Goal: Task Accomplishment & Management: Complete application form

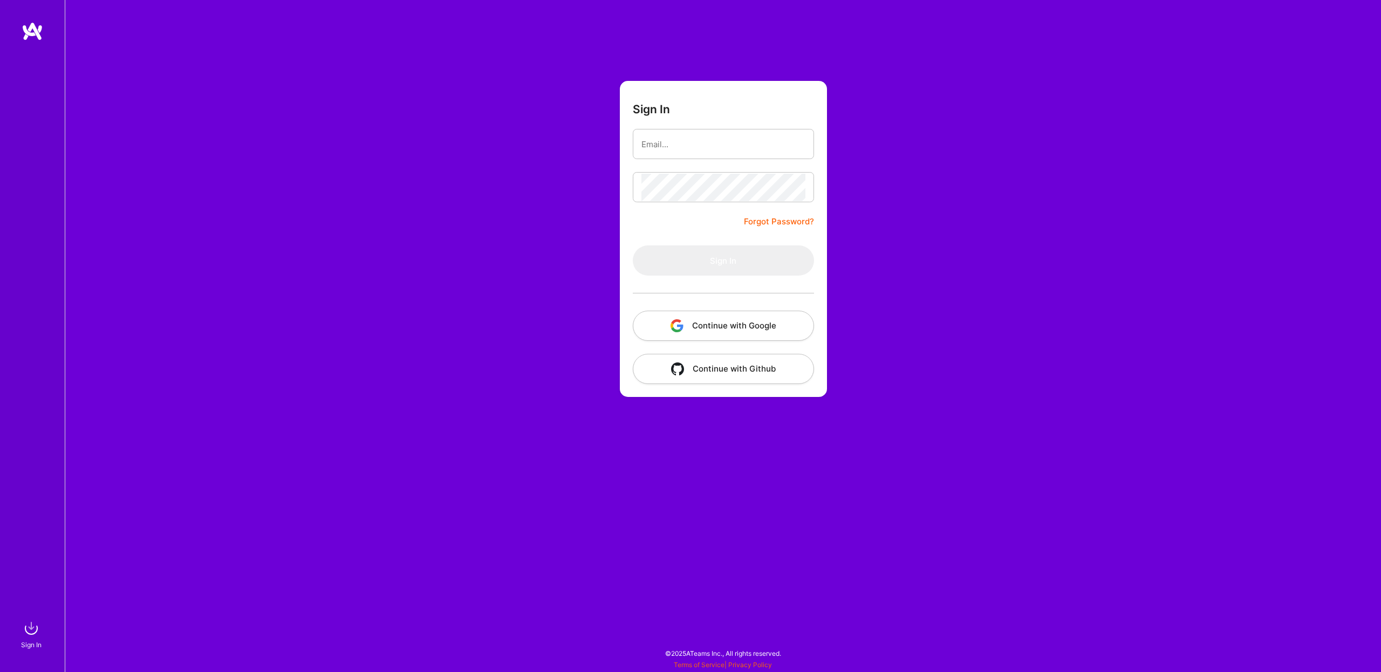
click at [700, 324] on button "Continue with Google" at bounding box center [723, 326] width 181 height 30
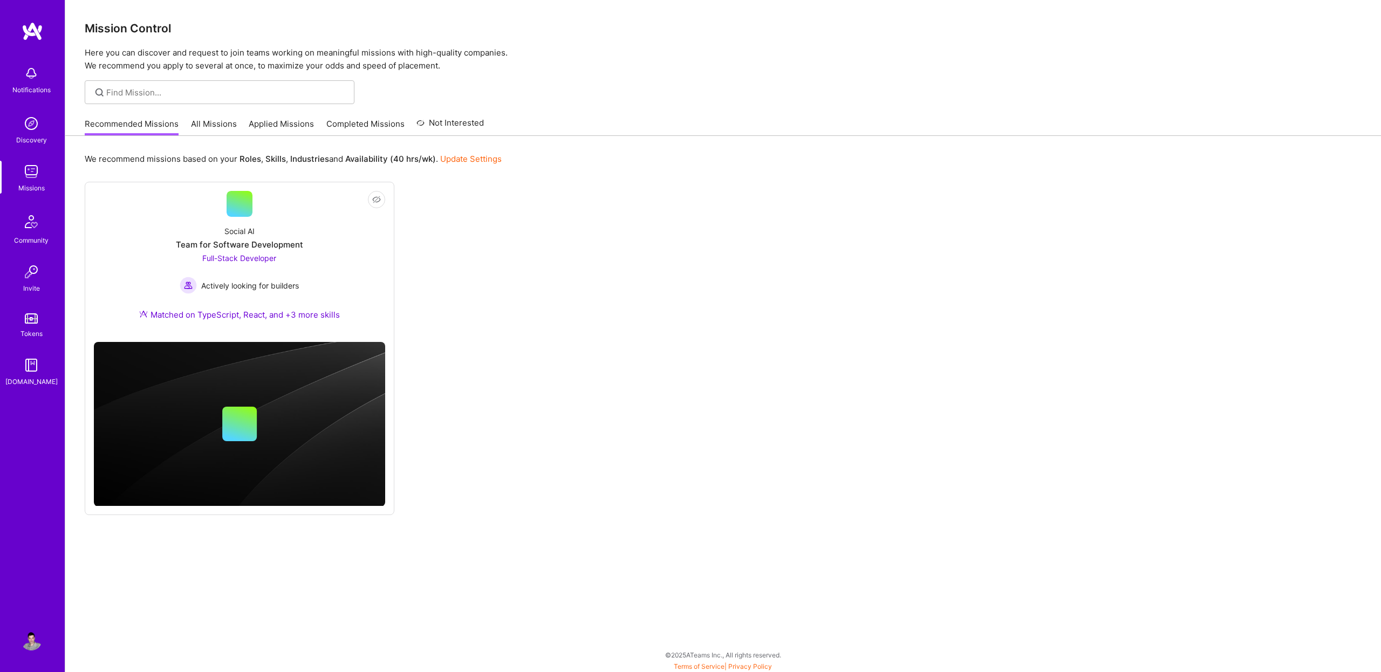
click at [623, 290] on div "Not Interested Social AI Team for Software Development Full-Stack Developer Act…" at bounding box center [723, 348] width 1277 height 333
click at [226, 260] on span "Full-Stack Developer" at bounding box center [239, 258] width 74 height 9
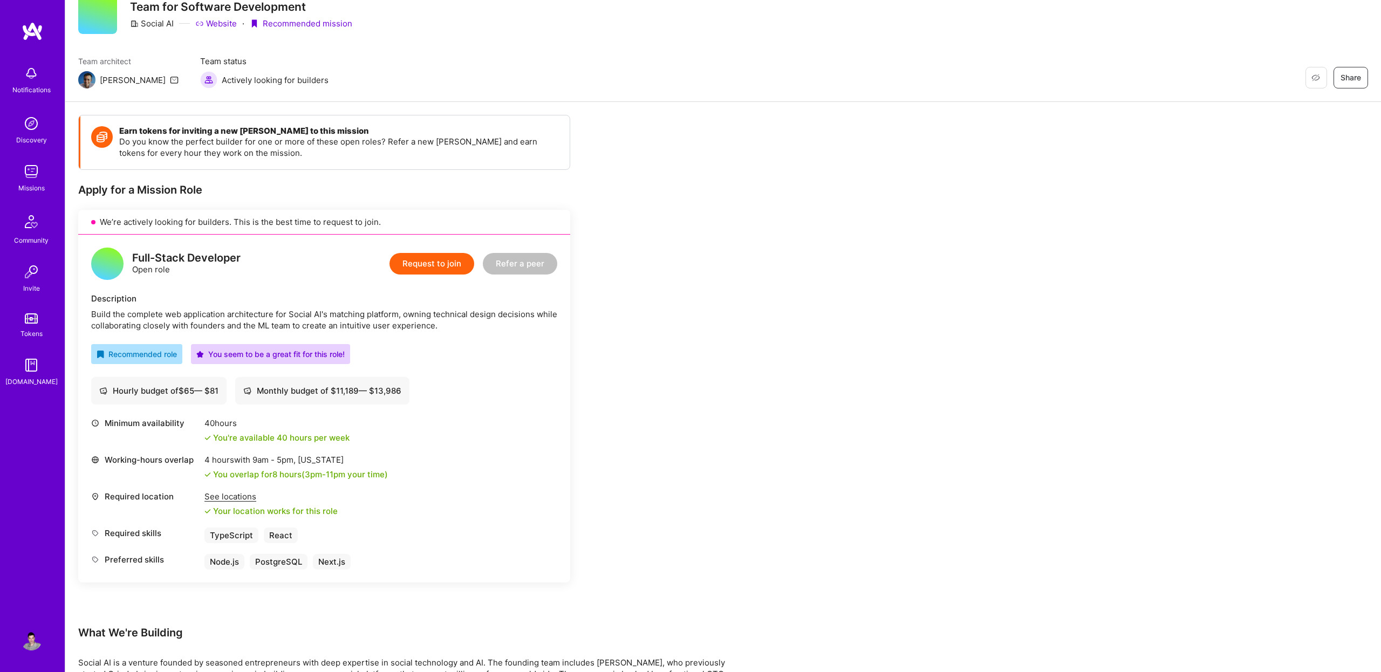
scroll to position [73, 0]
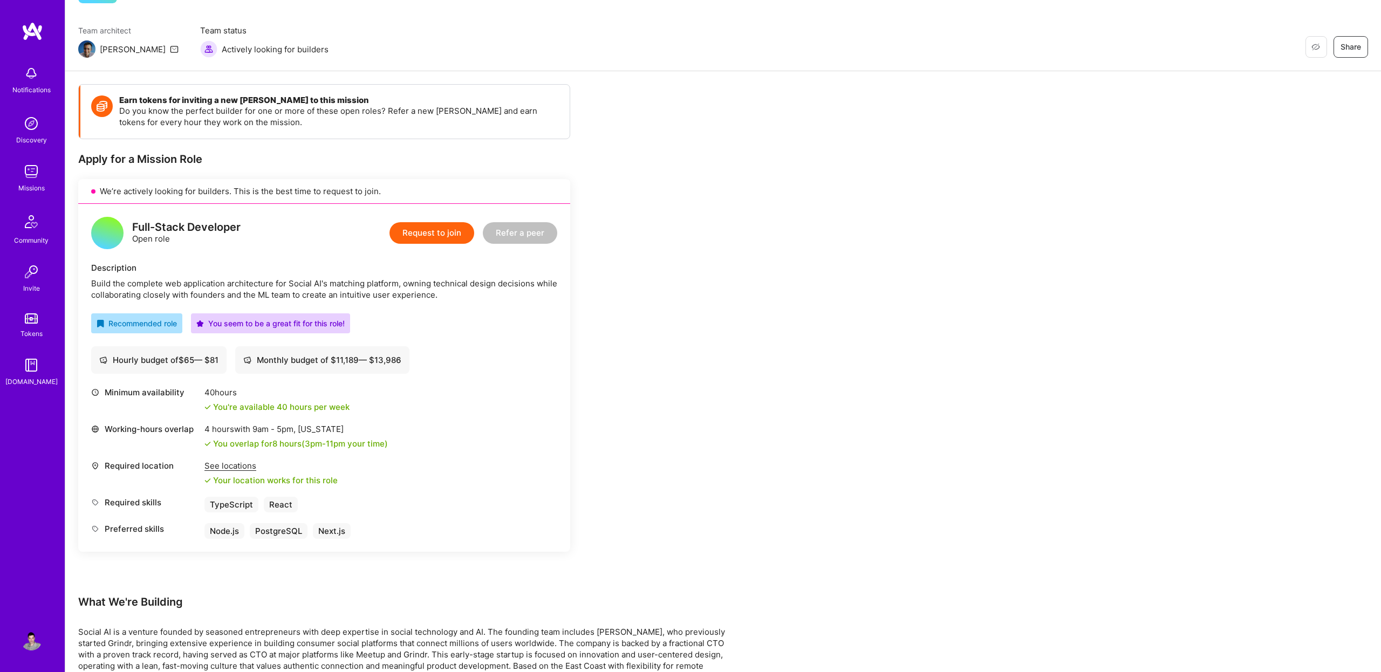
click at [442, 236] on button "Request to join" at bounding box center [432, 233] width 85 height 22
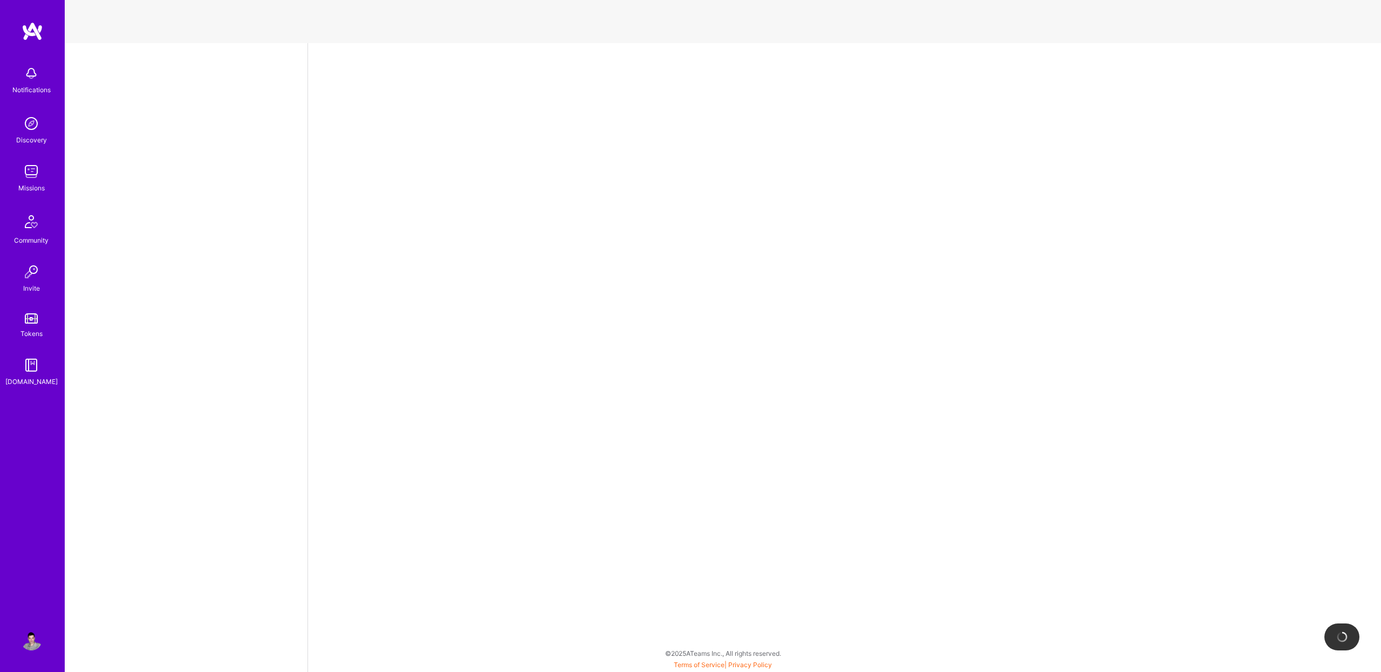
select select "US"
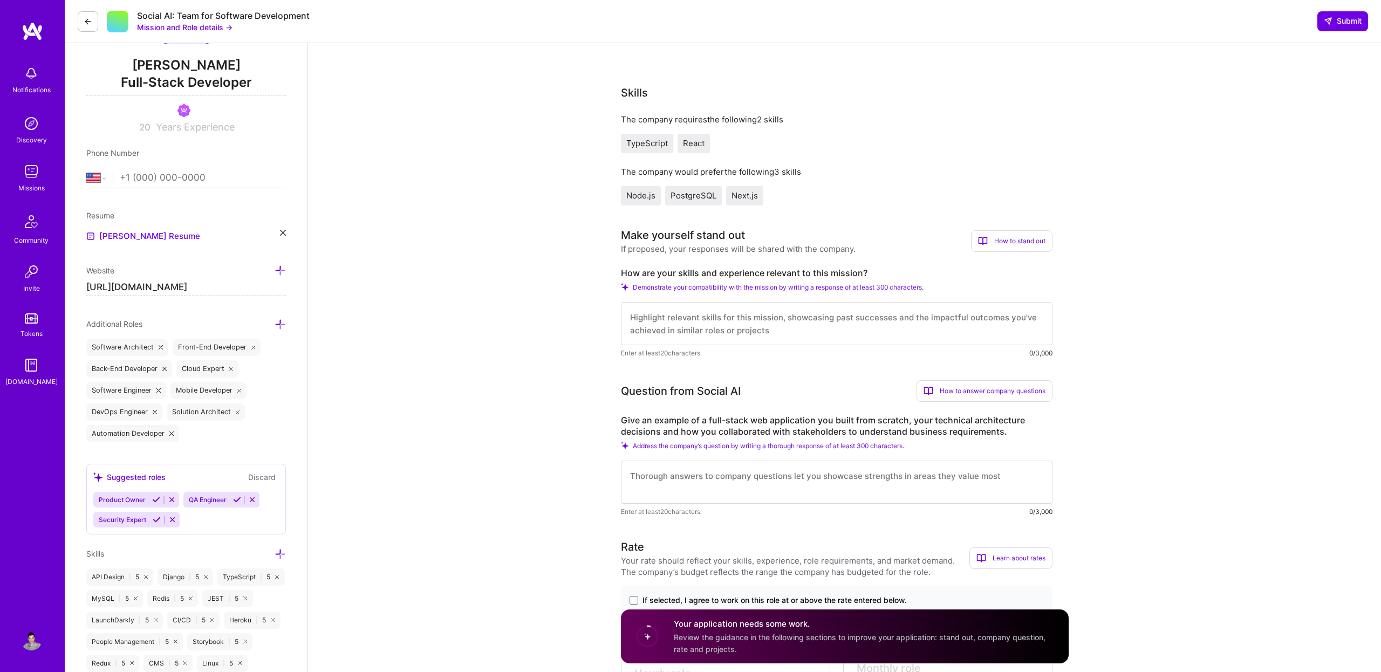
scroll to position [269, 0]
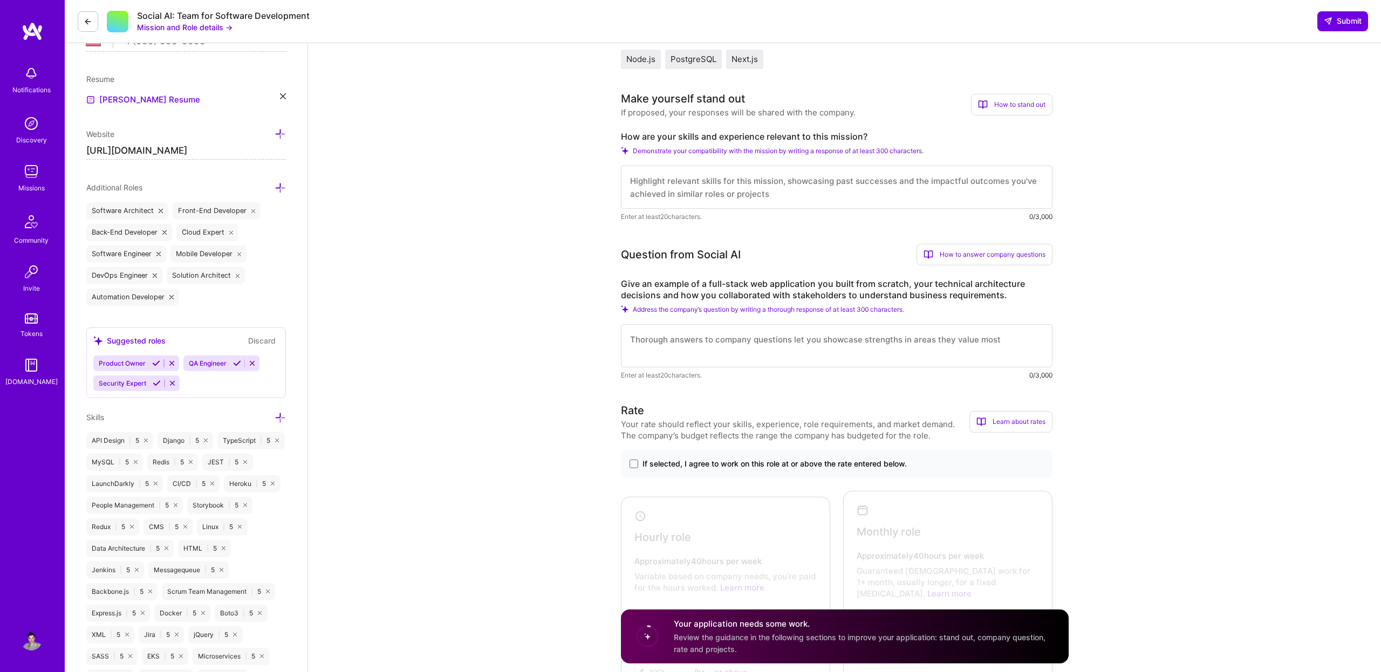
click at [672, 174] on textarea at bounding box center [837, 187] width 432 height 43
paste textarea "Hi, I'm a senior fullstack web developer with more than 20 years of experience …"
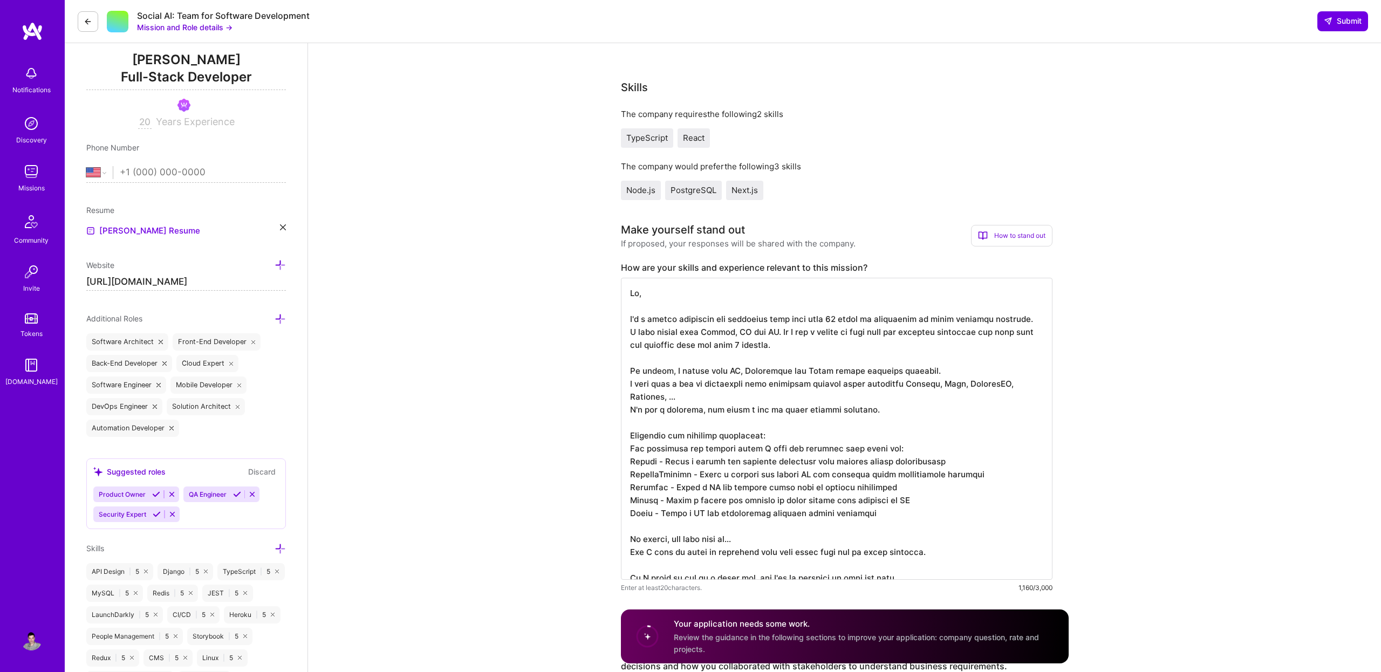
scroll to position [121, 0]
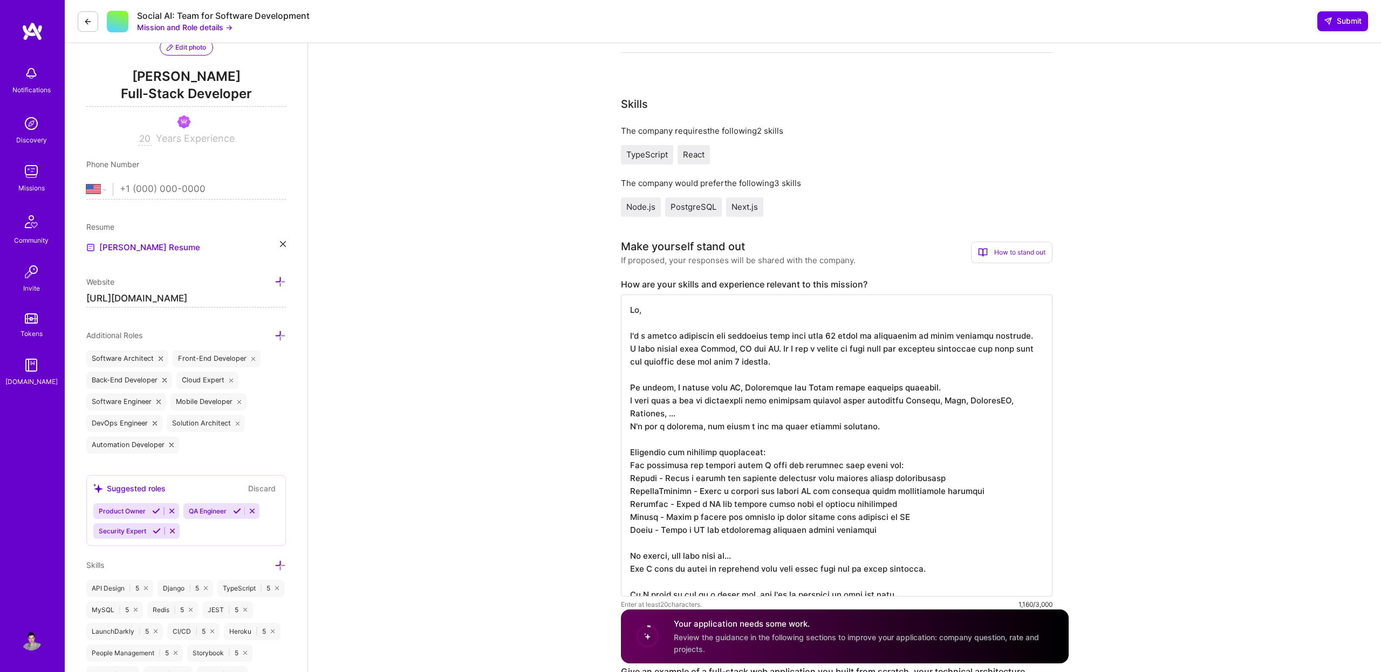
click at [735, 392] on textarea at bounding box center [837, 446] width 432 height 302
click at [812, 388] on textarea at bounding box center [837, 446] width 432 height 302
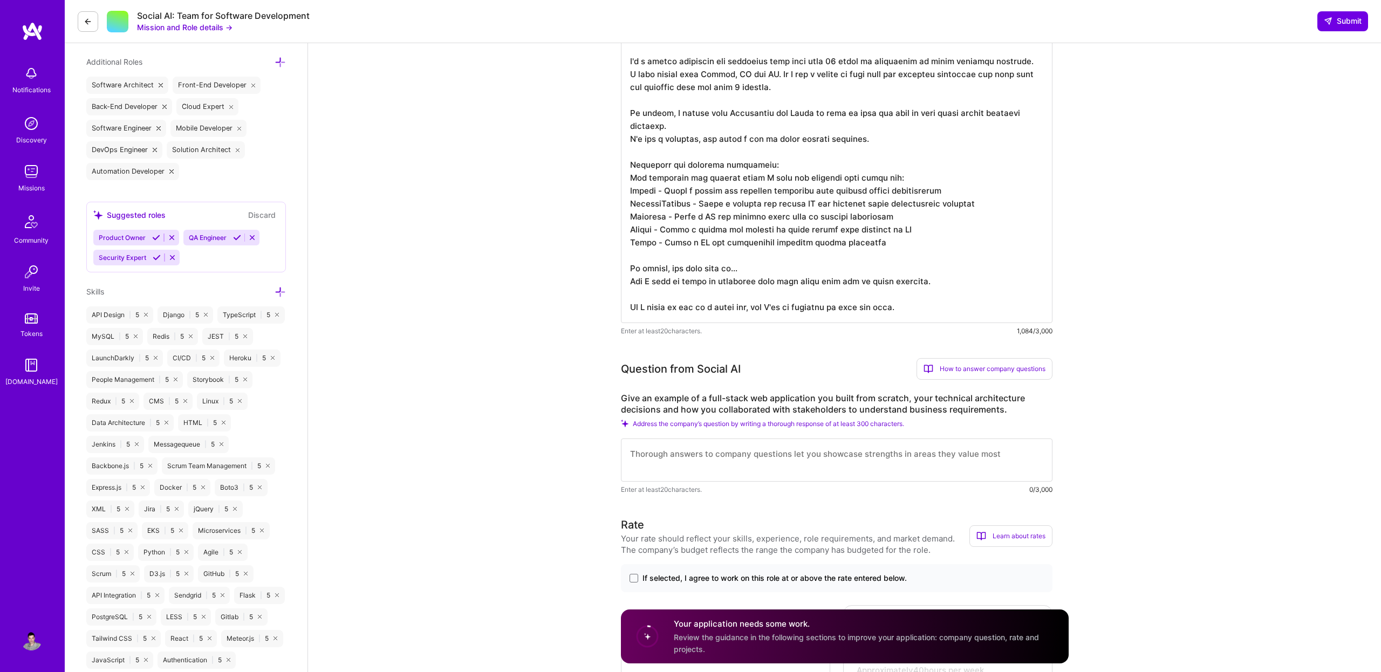
scroll to position [454, 0]
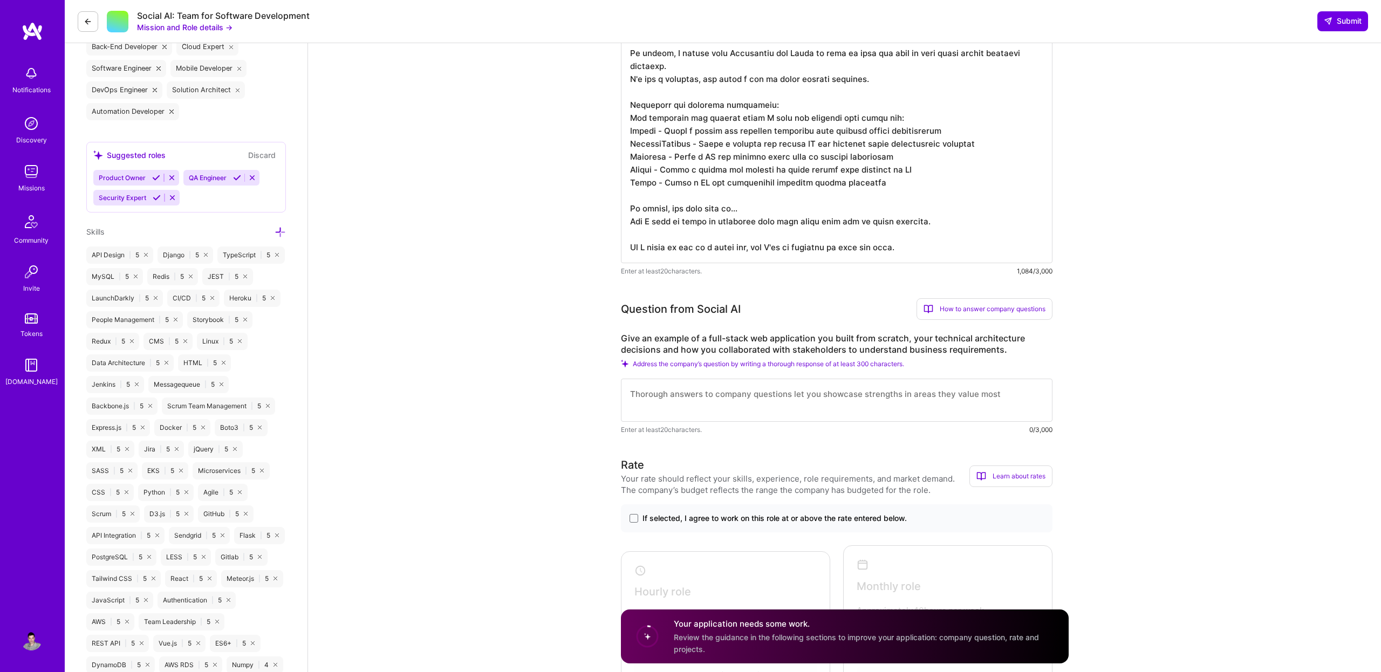
type textarea "Hi, I'm a senior fullstack web developer with more than 20 years of experience …"
click at [824, 405] on textarea at bounding box center [837, 400] width 432 height 43
paste textarea "One of the companies I worked for was Cyren. Cyren is a web security company an…"
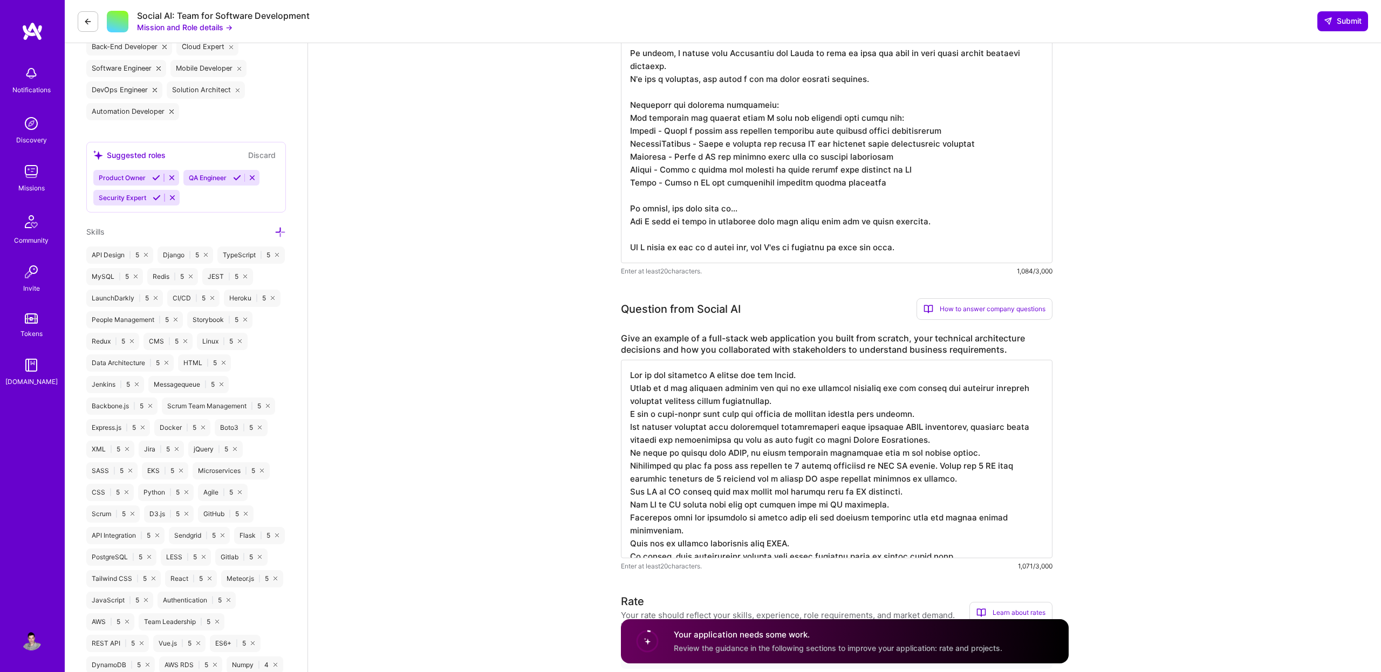
scroll to position [1, 0]
click at [784, 429] on textarea at bounding box center [837, 459] width 432 height 199
click at [918, 414] on textarea at bounding box center [837, 459] width 432 height 199
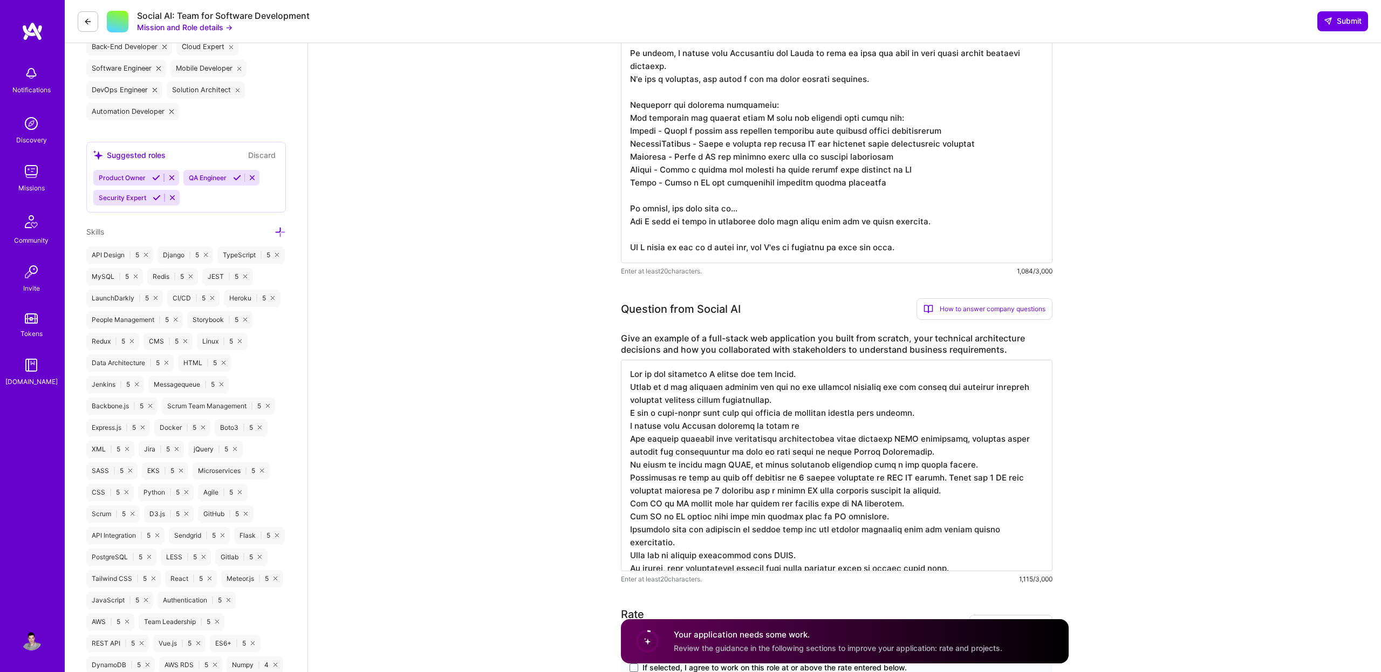
click at [859, 351] on label "Give an example of a full-stack web application you built from scratch, your te…" at bounding box center [837, 344] width 432 height 23
drag, startPoint x: 859, startPoint y: 351, endPoint x: 1003, endPoint y: 352, distance: 144.0
click at [1003, 352] on label "Give an example of a full-stack web application you built from scratch, your te…" at bounding box center [837, 344] width 432 height 23
copy label "understand business requirements."
click at [846, 428] on textarea at bounding box center [837, 465] width 432 height 211
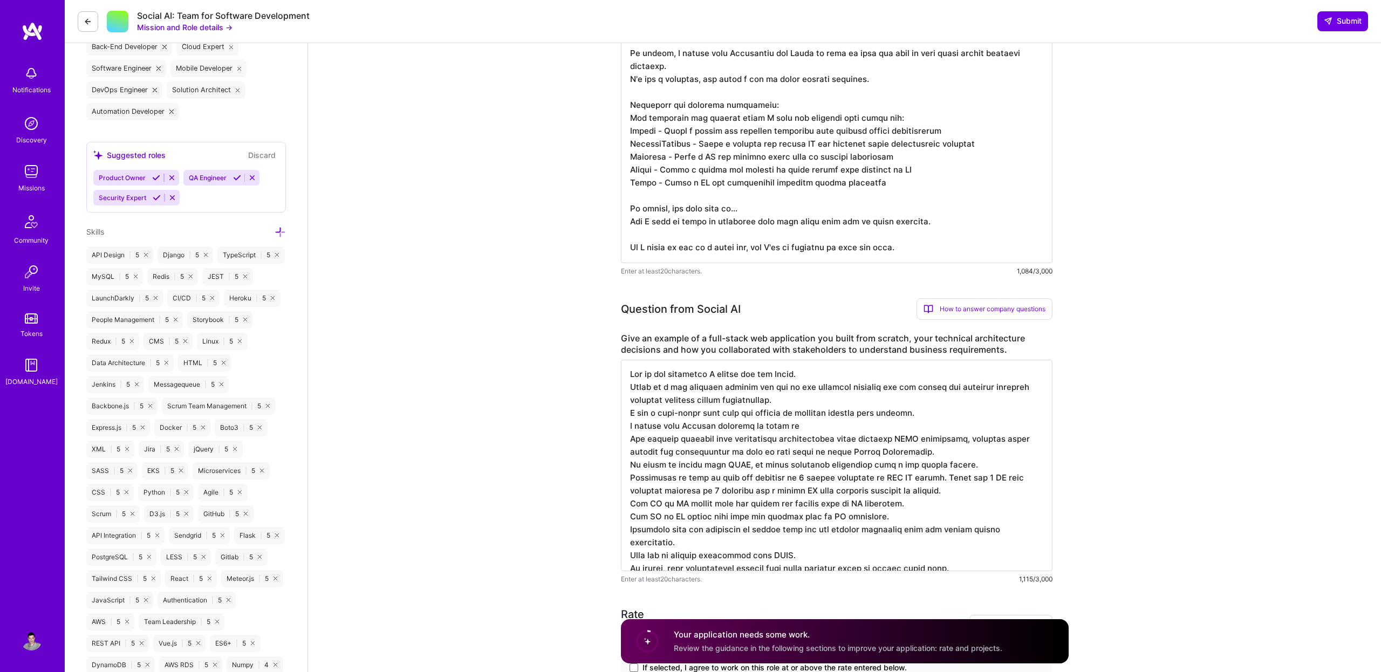
paste textarea "understand business requirements."
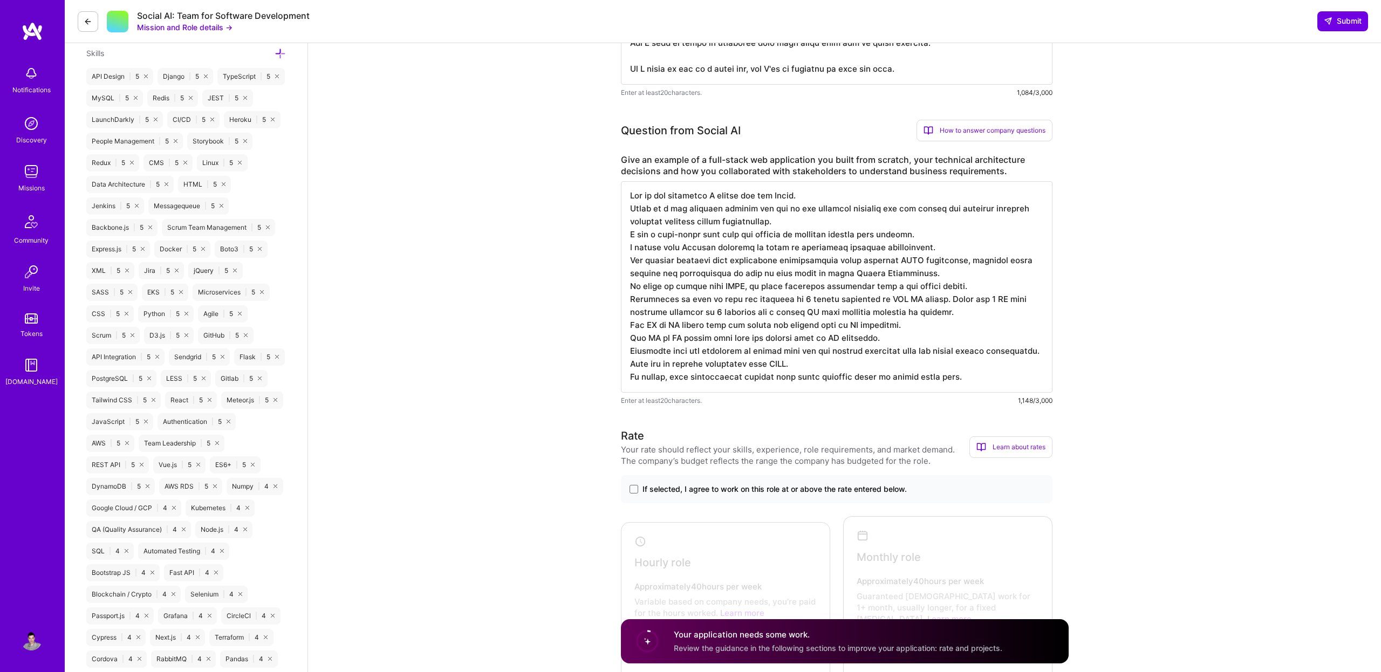
scroll to position [778, 0]
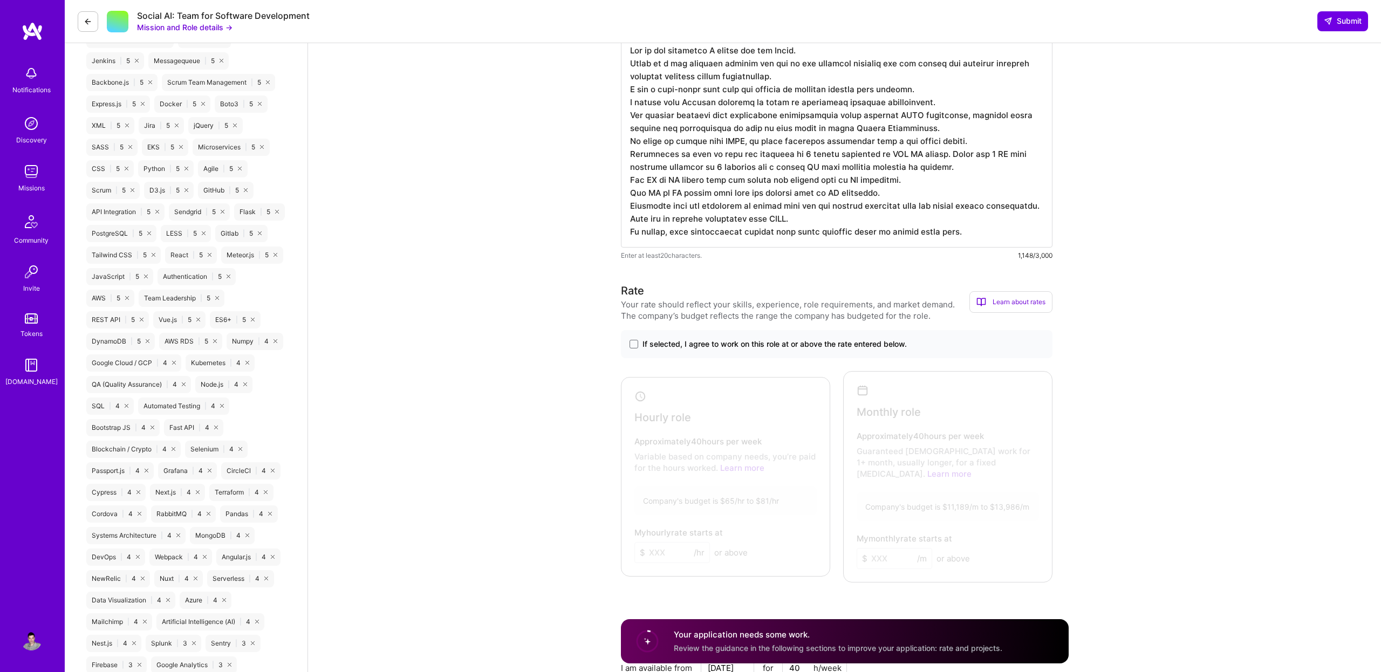
click at [968, 234] on textarea at bounding box center [837, 141] width 432 height 211
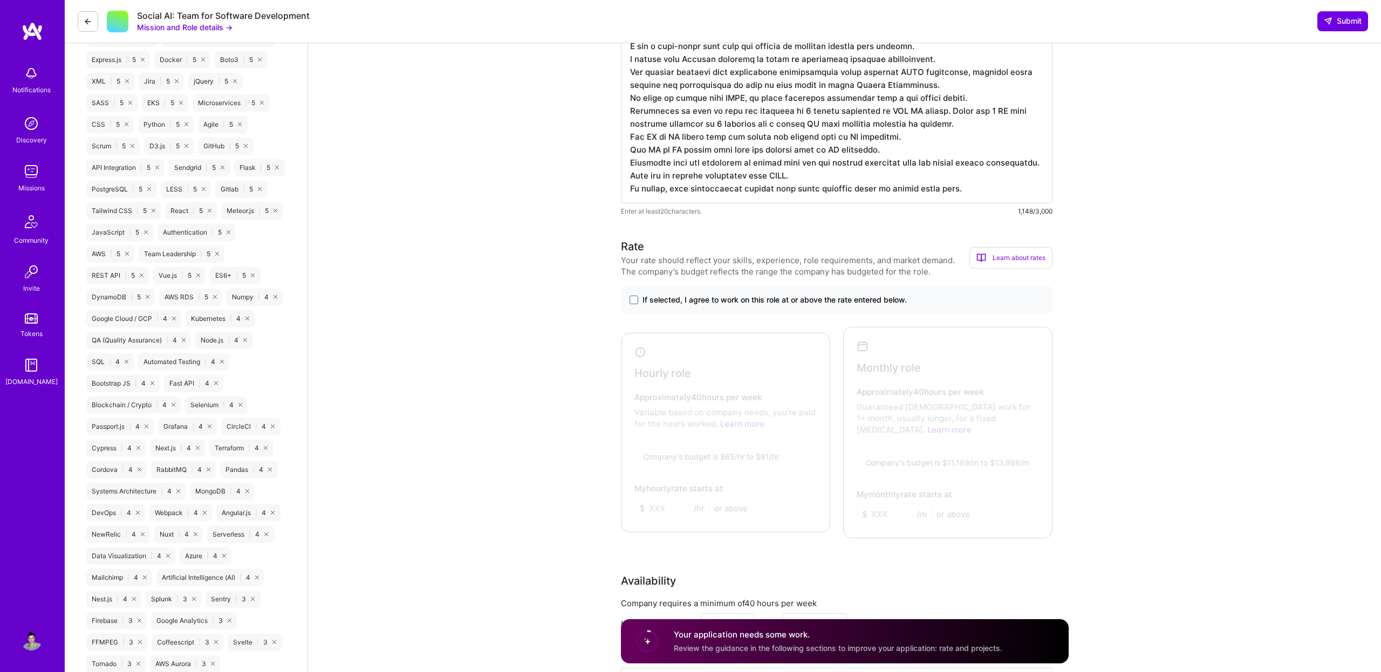
scroll to position [839, 0]
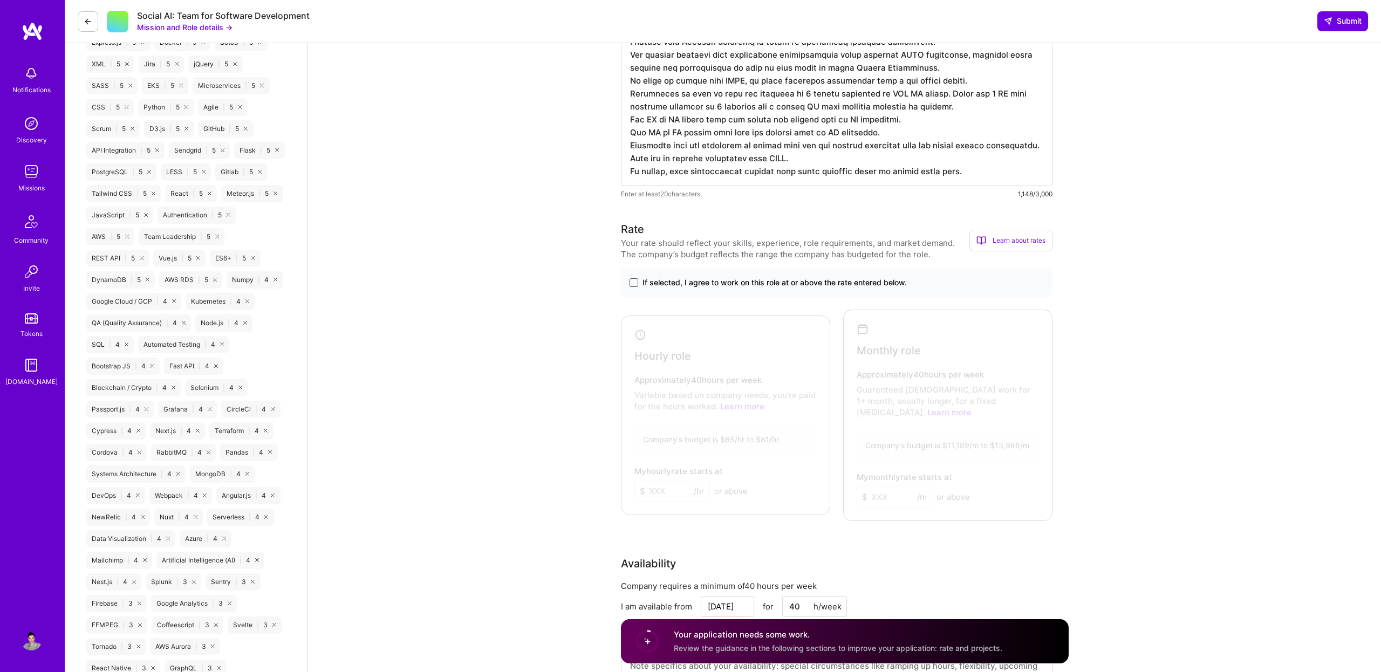
type textarea "One of the companies I worked for was Cyren. Cyren is a web security company an…"
click at [636, 283] on span at bounding box center [634, 282] width 9 height 9
click at [0, 0] on input "If selected, I agree to work on this role at or above the rate entered below." at bounding box center [0, 0] width 0 height 0
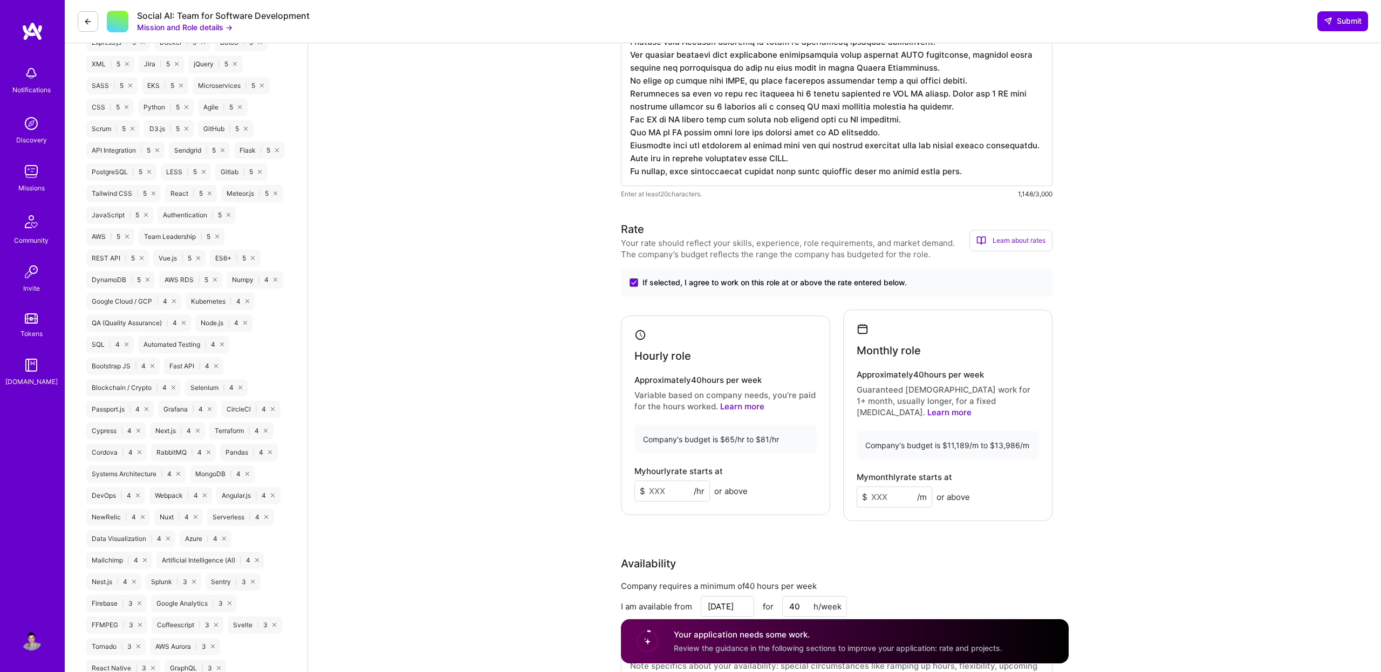
scroll to position [1025, 0]
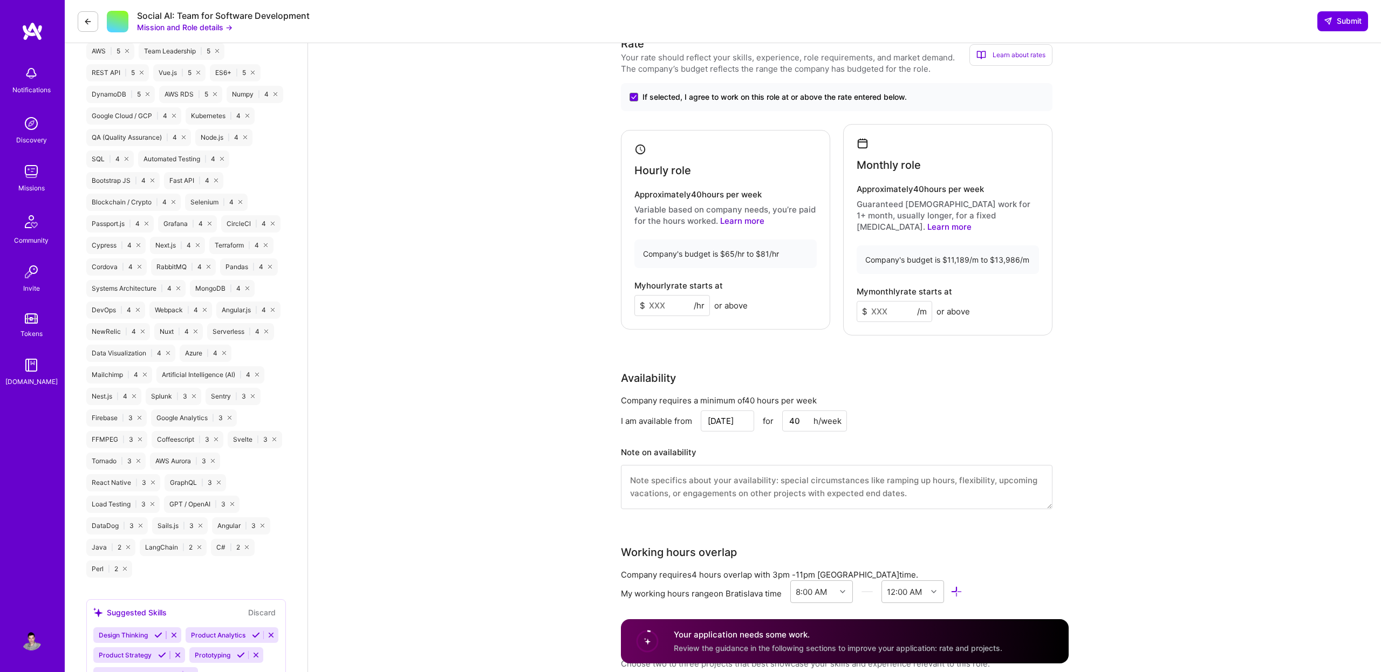
click at [665, 299] on input at bounding box center [672, 305] width 76 height 21
type input "80"
click at [900, 304] on input at bounding box center [895, 311] width 76 height 21
type input "13900"
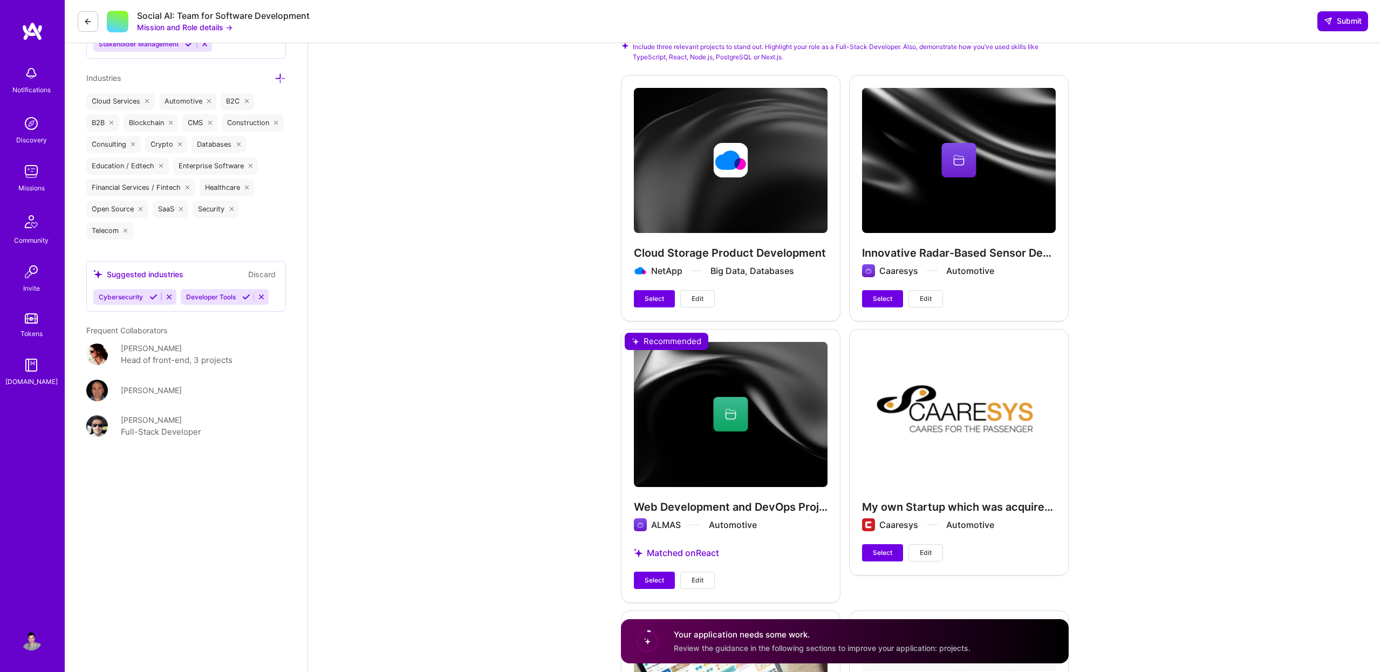
scroll to position [1883, 0]
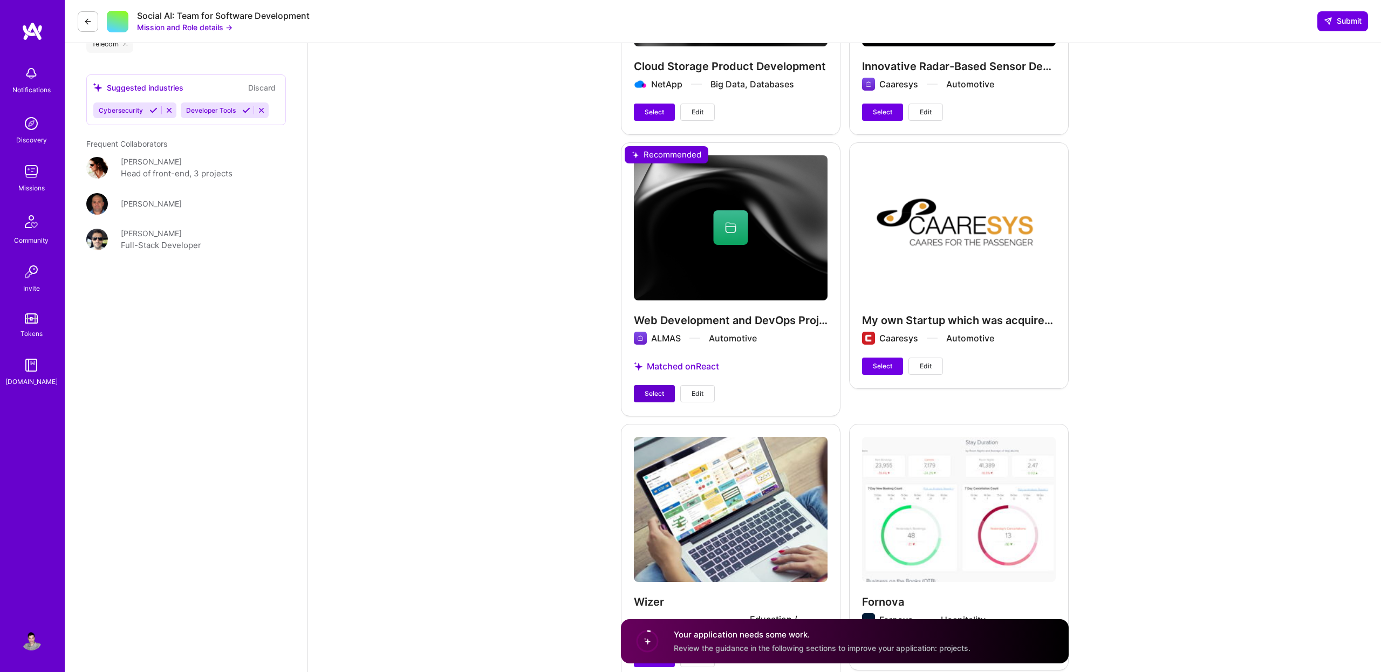
click at [661, 389] on span "Select" at bounding box center [654, 394] width 19 height 10
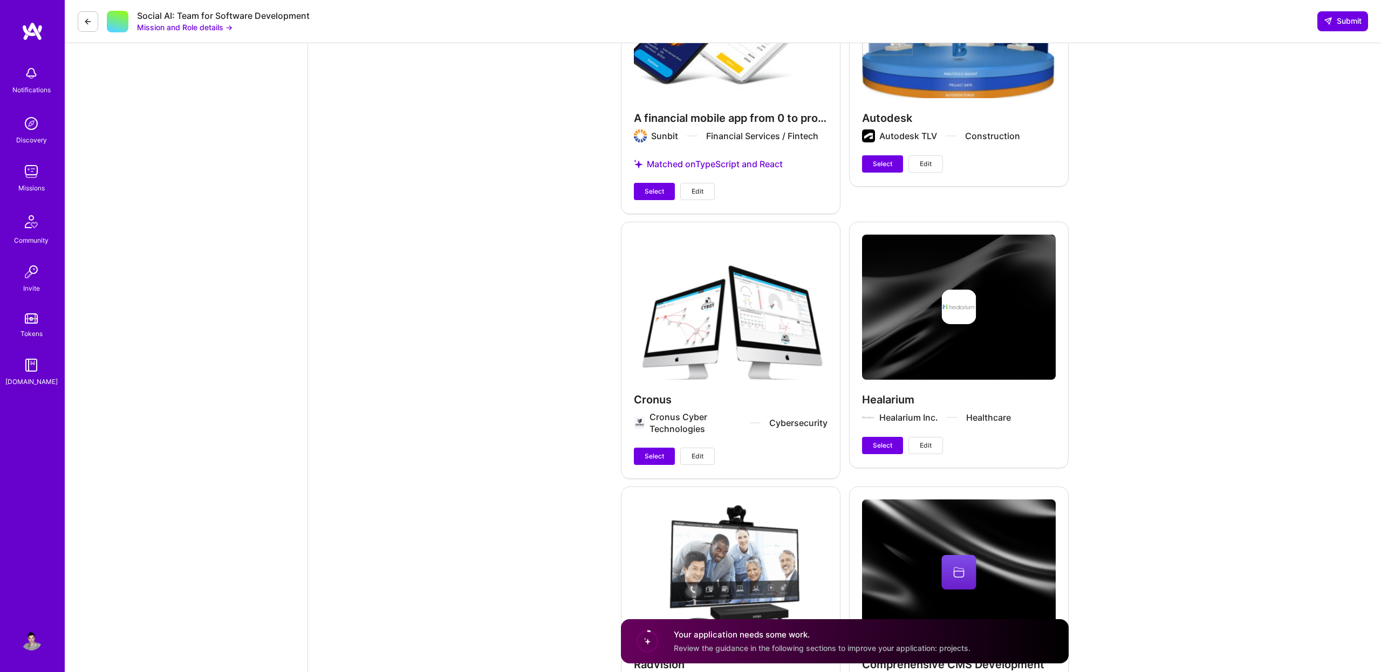
scroll to position [2895, 0]
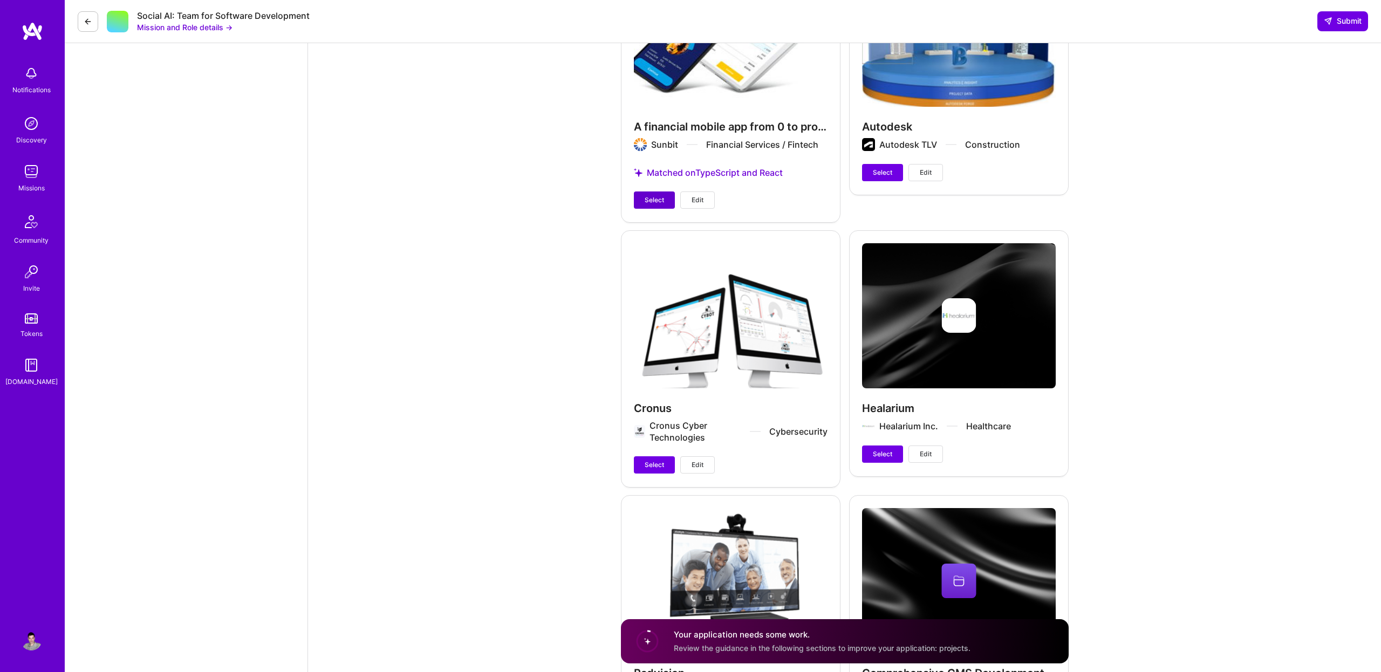
click at [662, 195] on span "Select" at bounding box center [654, 200] width 19 height 10
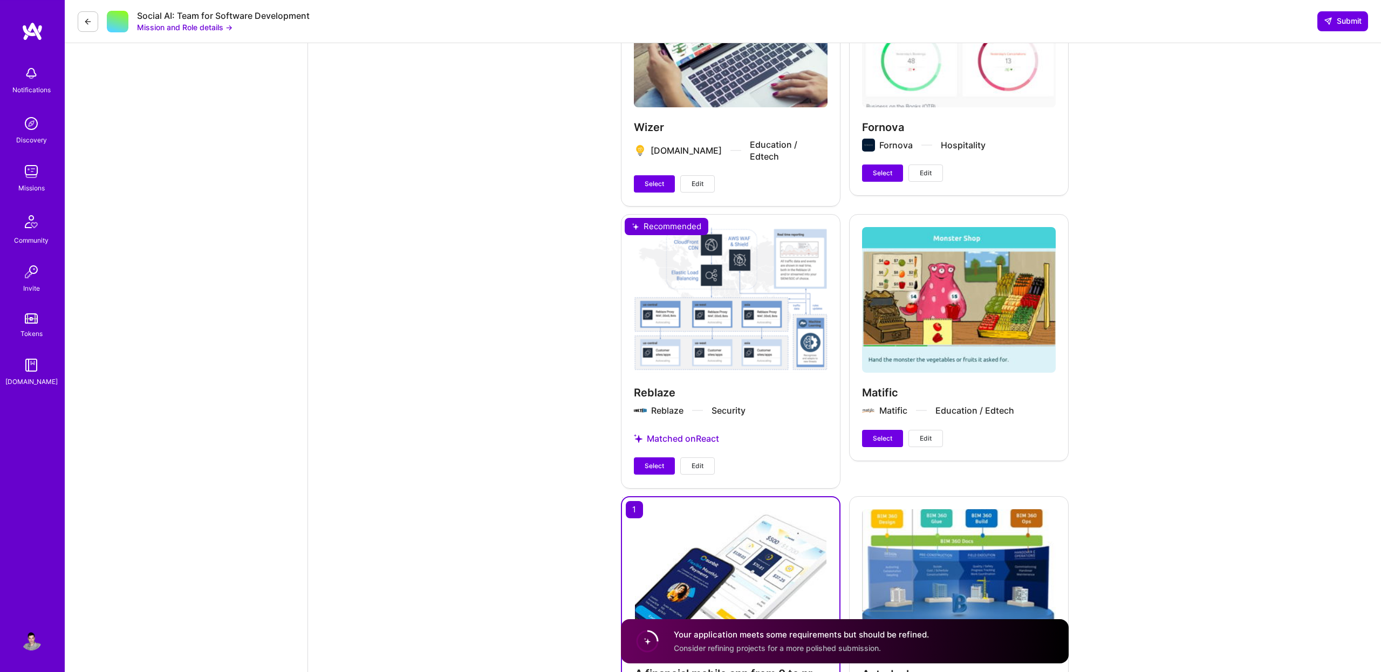
scroll to position [2279, 0]
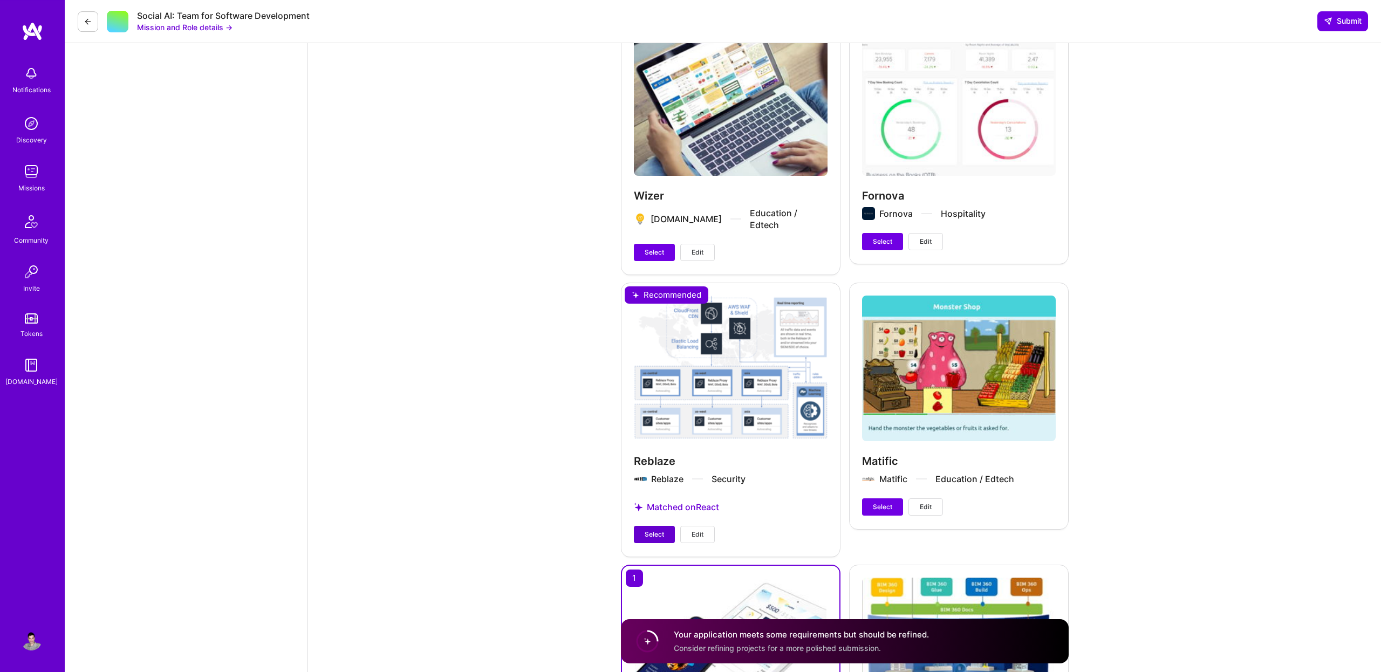
click at [650, 530] on span "Select" at bounding box center [654, 535] width 19 height 10
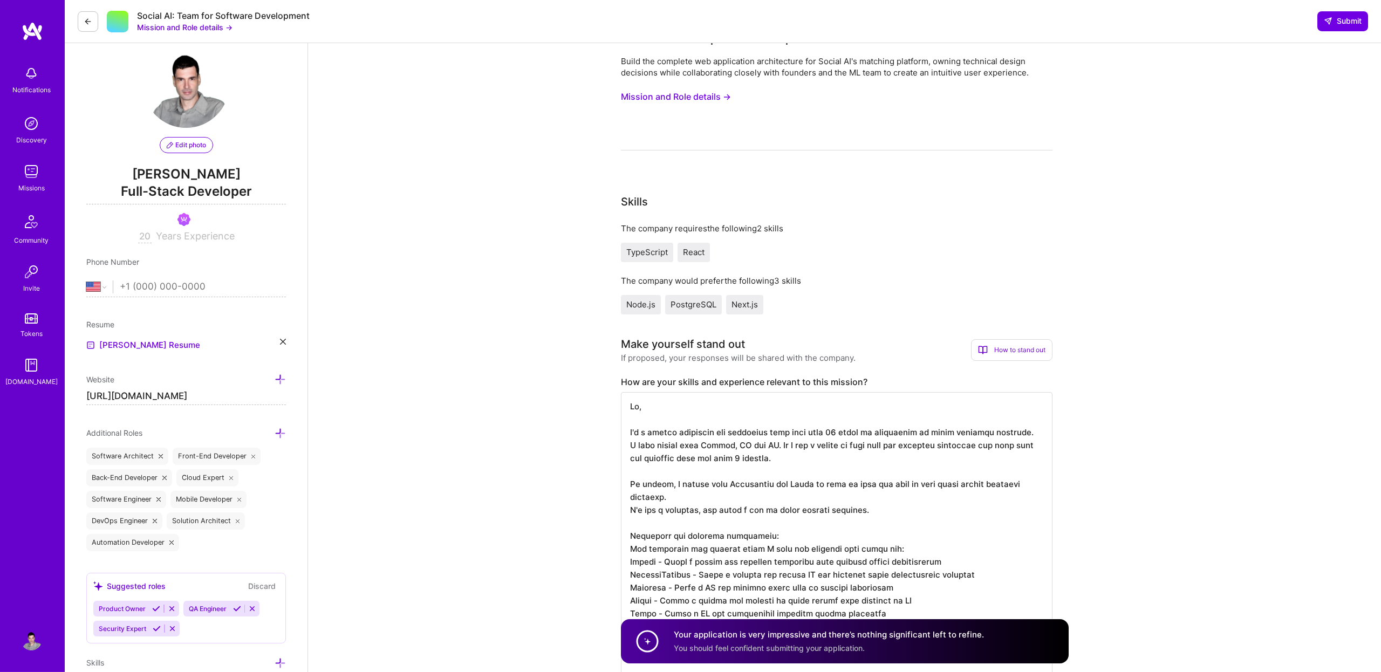
scroll to position [0, 0]
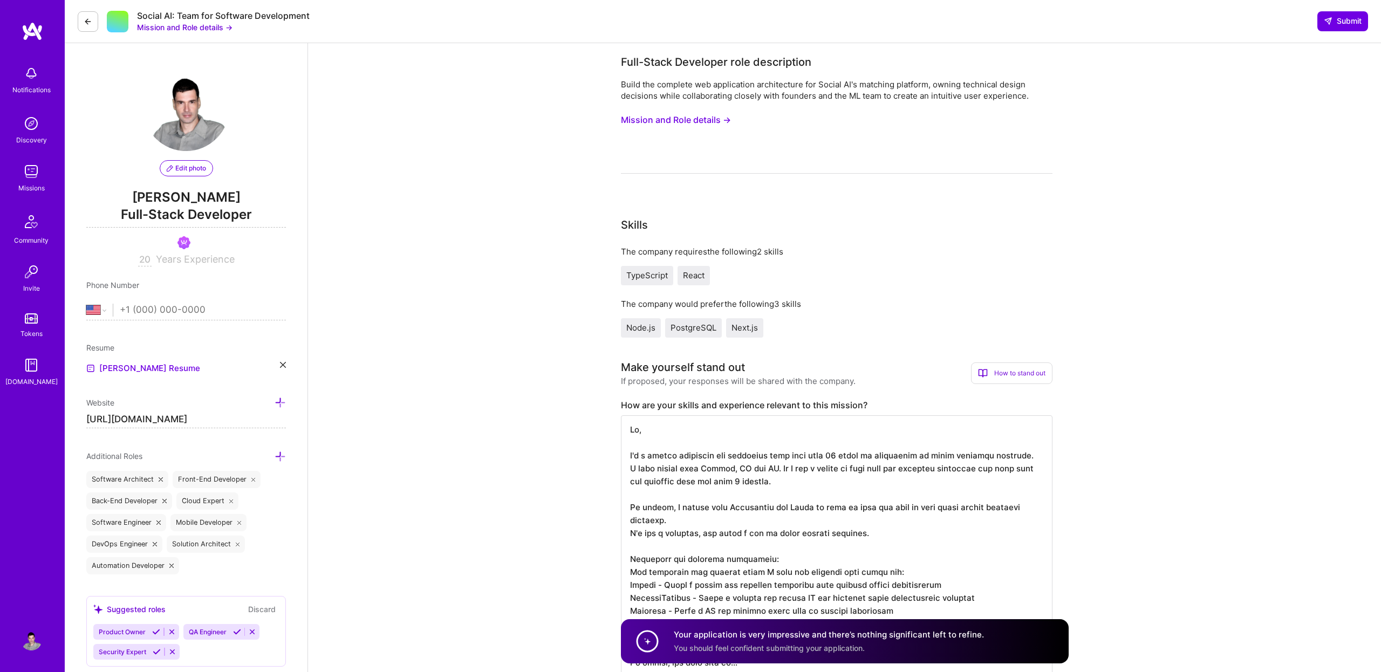
click at [981, 293] on div "The company requires the following 2 skills TypeScript React The company would …" at bounding box center [837, 292] width 432 height 92
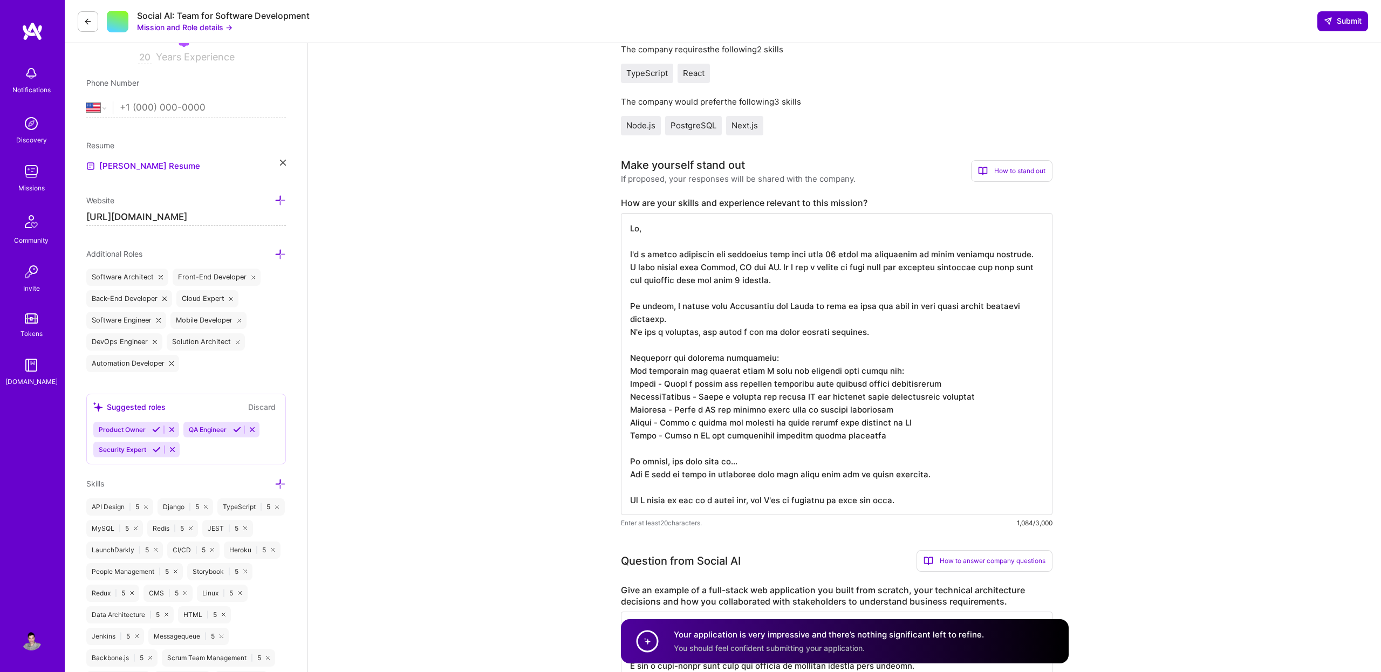
click at [1346, 17] on span "Submit" at bounding box center [1343, 21] width 38 height 11
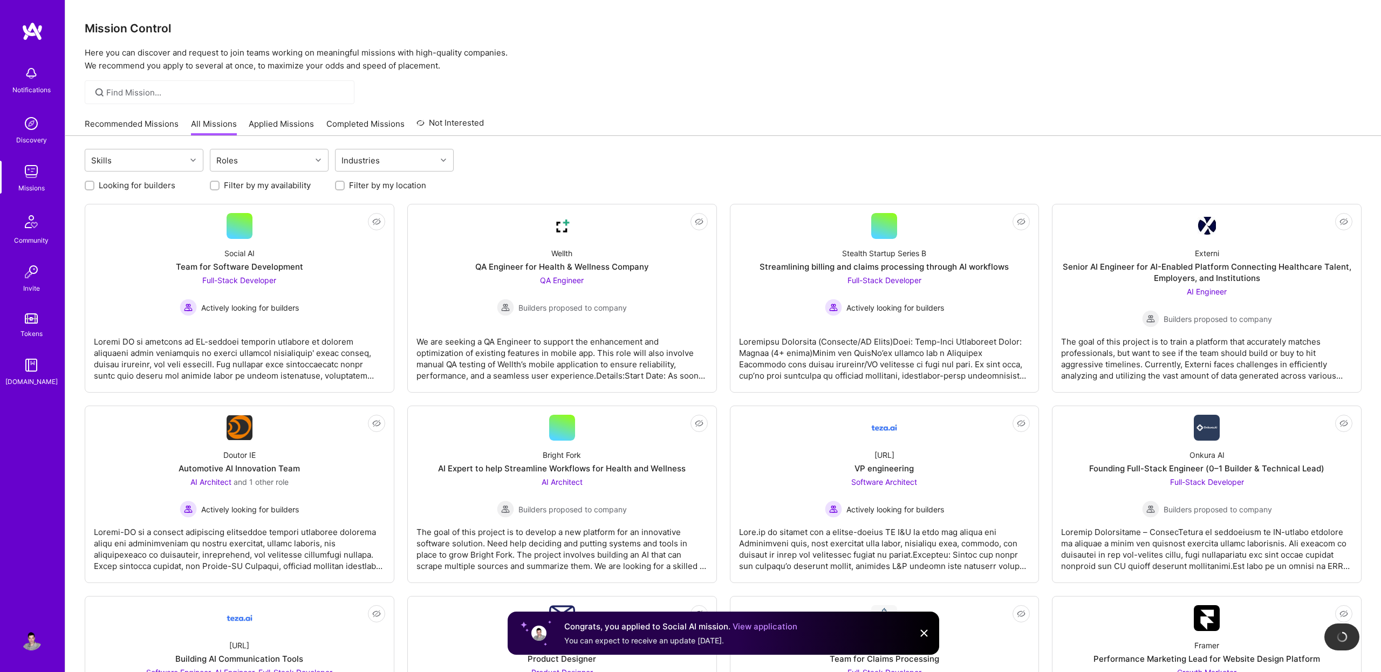
click at [351, 126] on link "Completed Missions" at bounding box center [365, 127] width 78 height 18
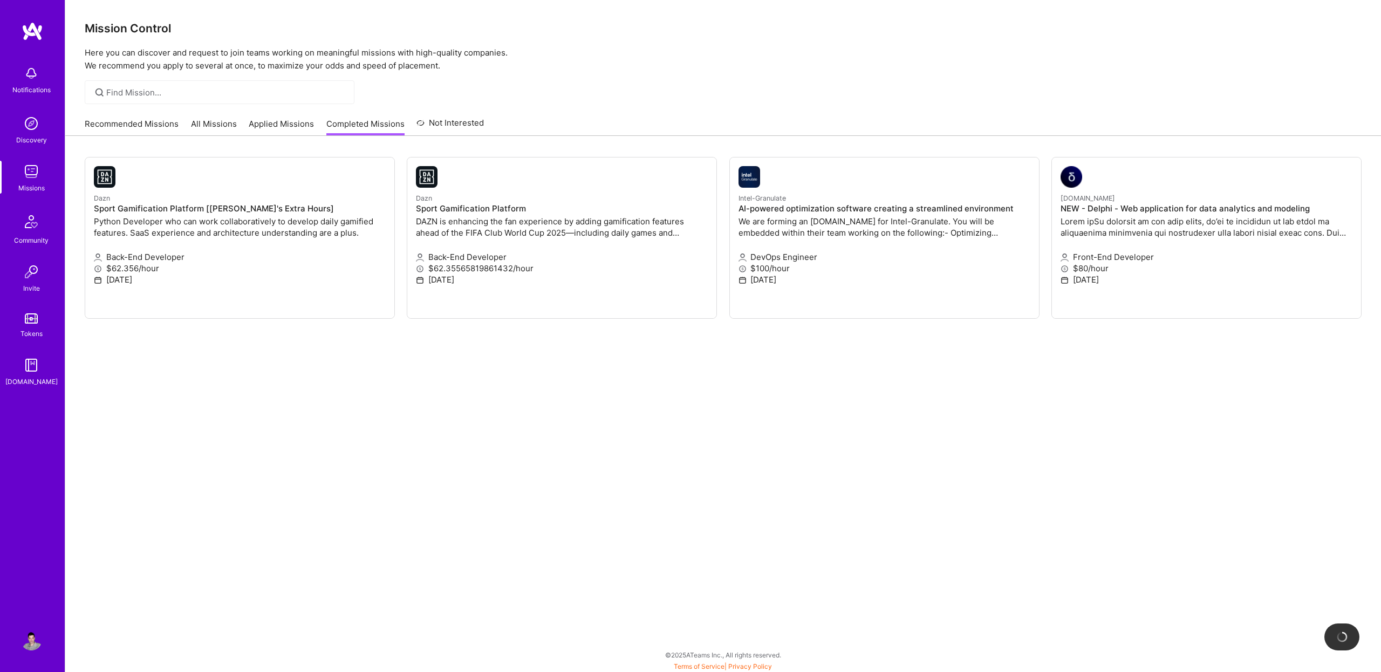
click at [145, 127] on link "Recommended Missions" at bounding box center [132, 127] width 94 height 18
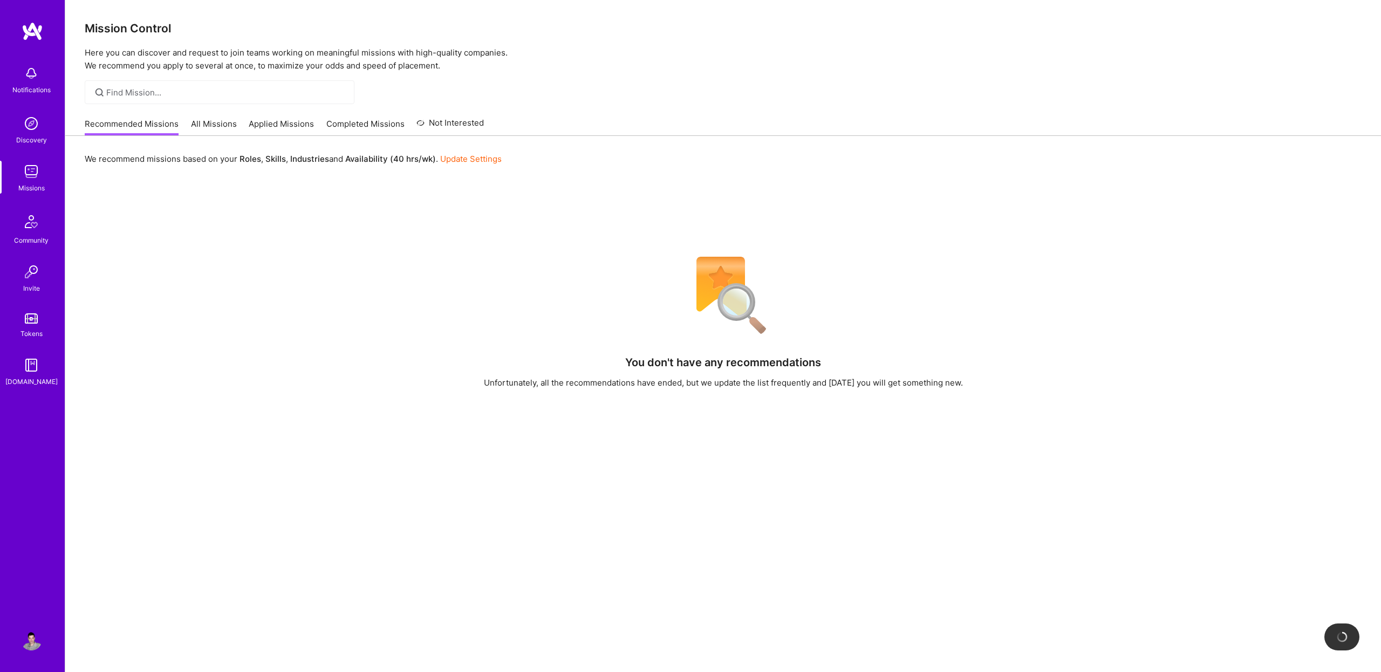
click at [267, 128] on link "Applied Missions" at bounding box center [281, 127] width 65 height 18
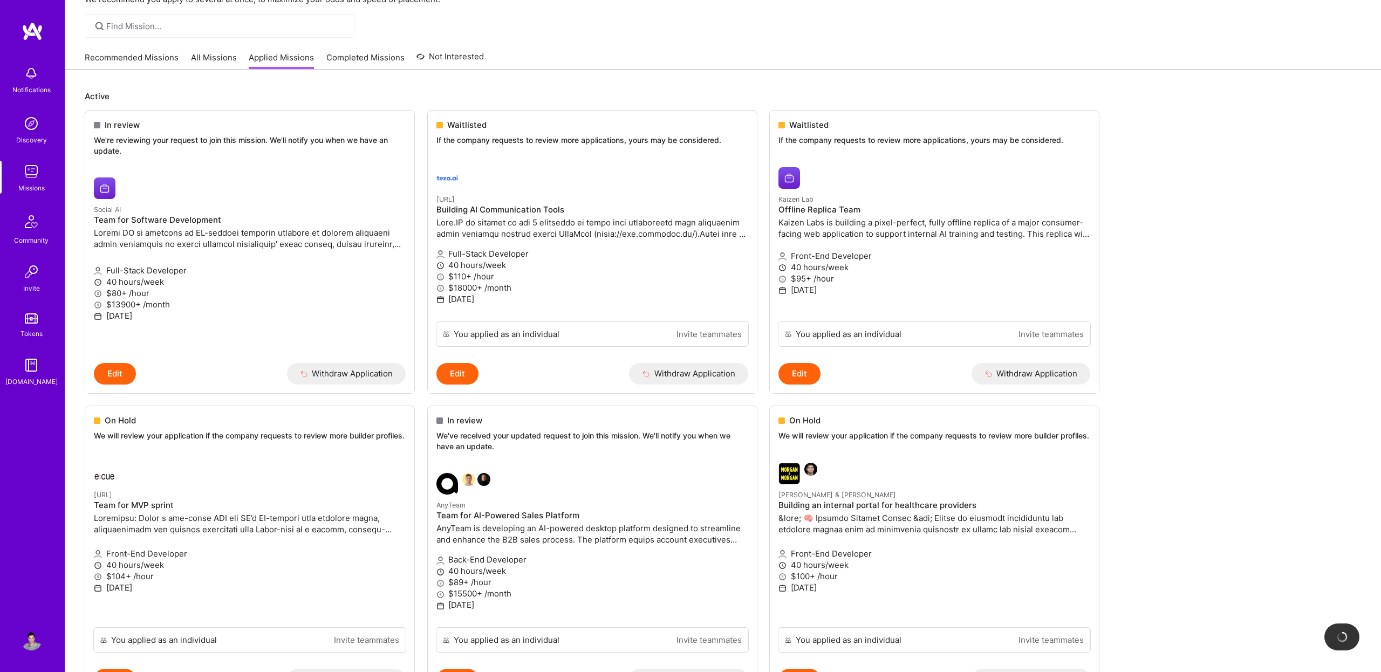
scroll to position [65, 0]
